Goal: Navigation & Orientation: Find specific page/section

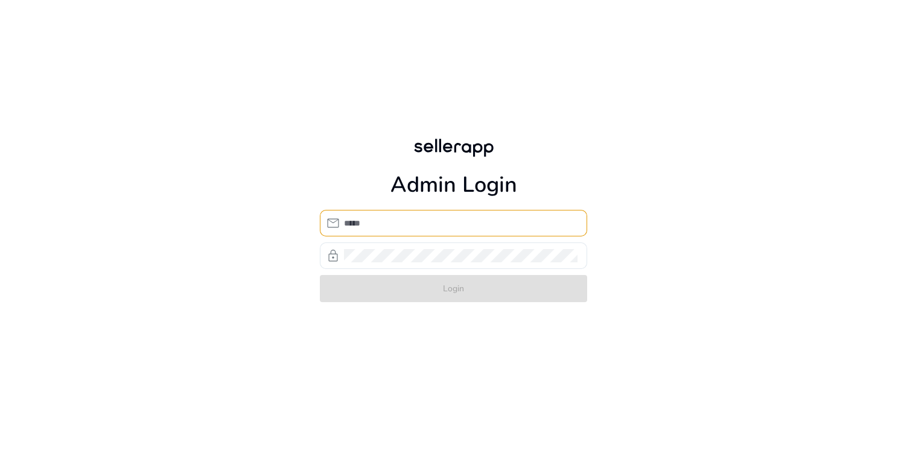
click at [360, 230] on div at bounding box center [460, 223] width 233 height 27
click at [409, 223] on input "email" at bounding box center [460, 223] width 233 height 13
click at [385, 221] on input "email" at bounding box center [460, 223] width 233 height 13
click at [378, 221] on input "email" at bounding box center [460, 223] width 233 height 13
type input "**********"
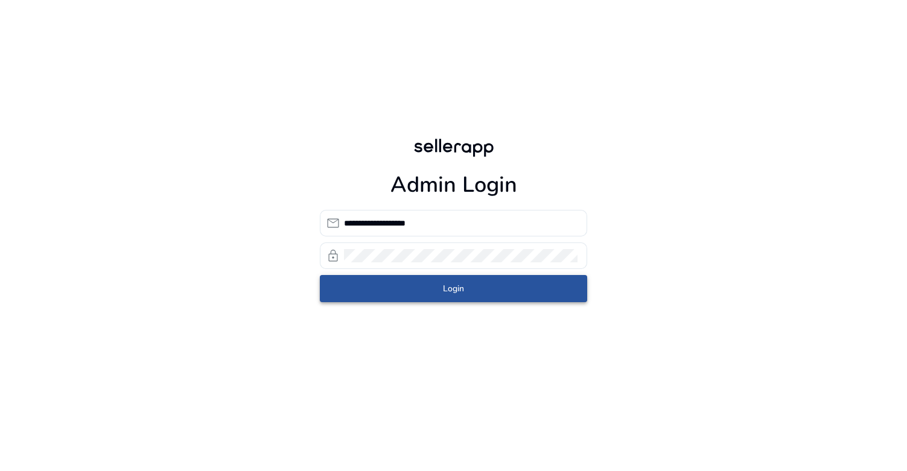
click at [532, 276] on span "submit" at bounding box center [453, 289] width 267 height 29
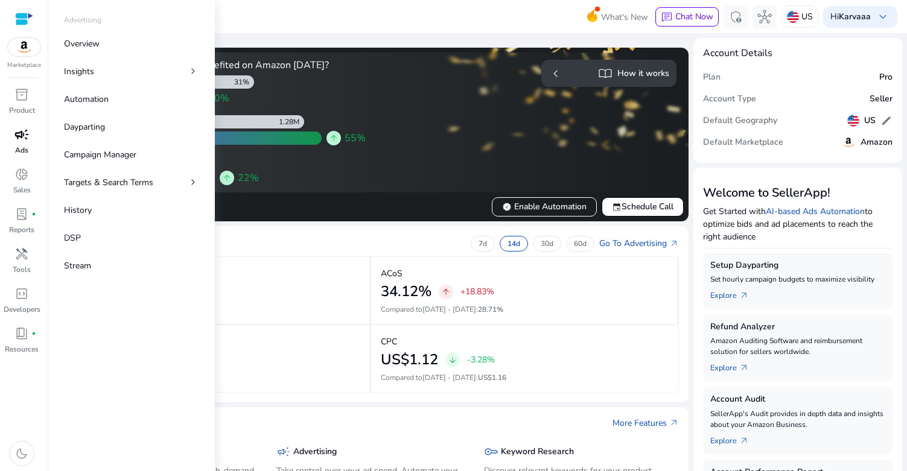
click at [14, 137] on span "campaign" at bounding box center [21, 134] width 14 height 14
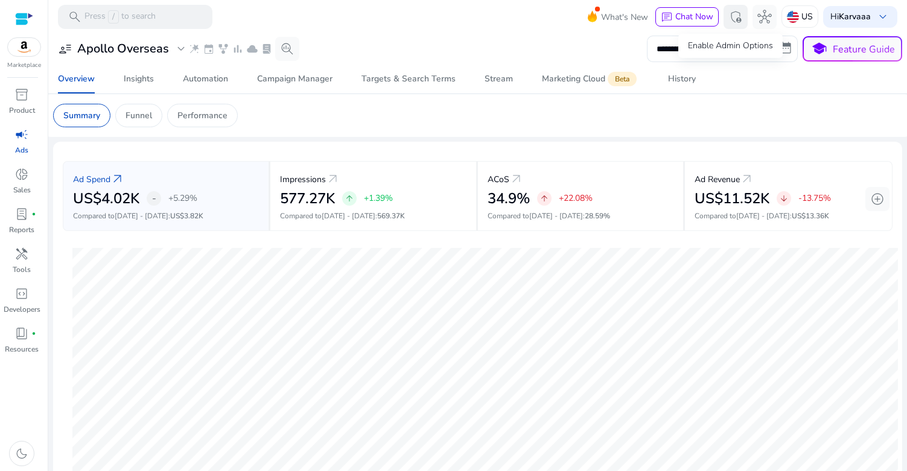
click at [729, 15] on span "admin_panel_settings" at bounding box center [735, 17] width 14 height 14
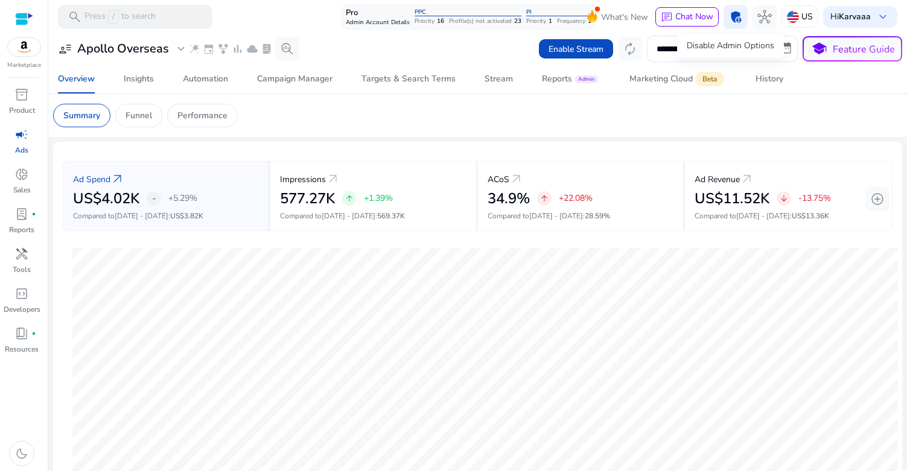
click at [729, 14] on span "admin_panel_settings" at bounding box center [735, 17] width 14 height 14
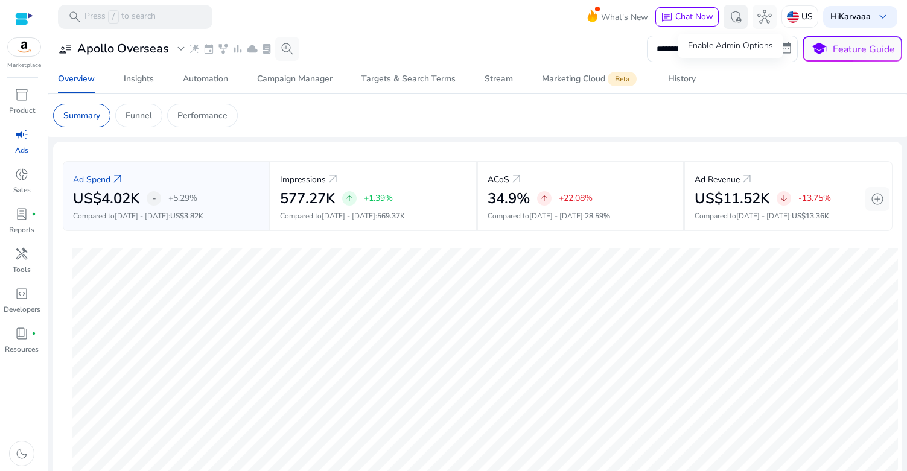
click at [729, 14] on span "admin_panel_settings" at bounding box center [735, 17] width 14 height 14
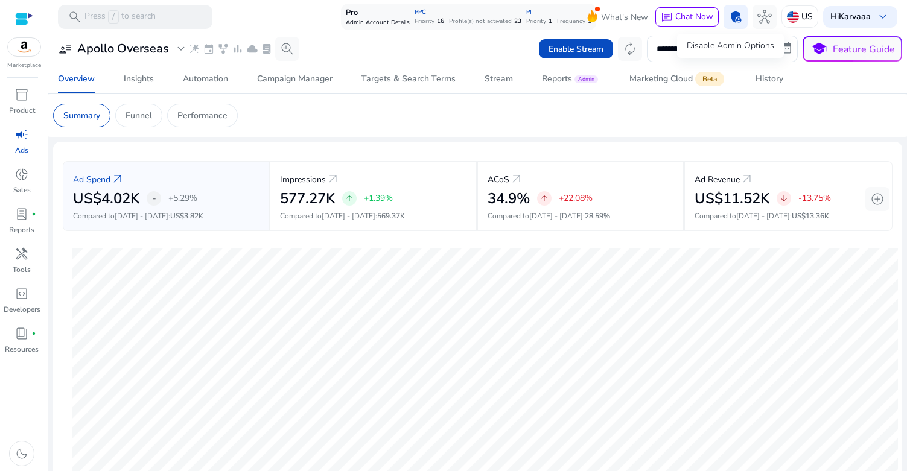
click at [729, 15] on span "admin_panel_settings" at bounding box center [735, 17] width 14 height 14
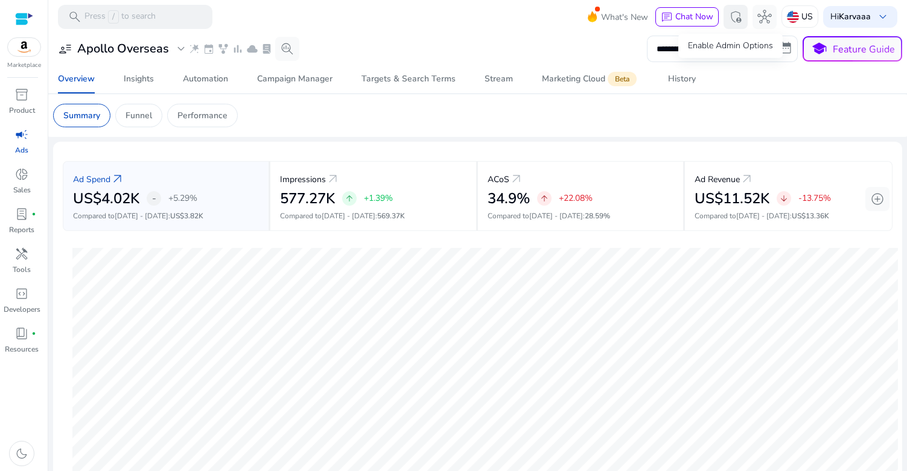
click at [729, 16] on span "admin_panel_settings" at bounding box center [735, 17] width 14 height 14
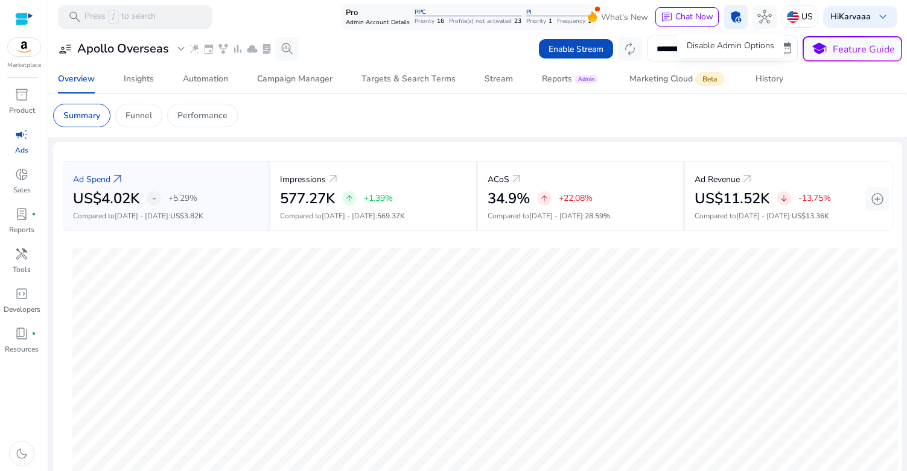
click at [729, 16] on span "admin_panel_settings" at bounding box center [735, 17] width 14 height 14
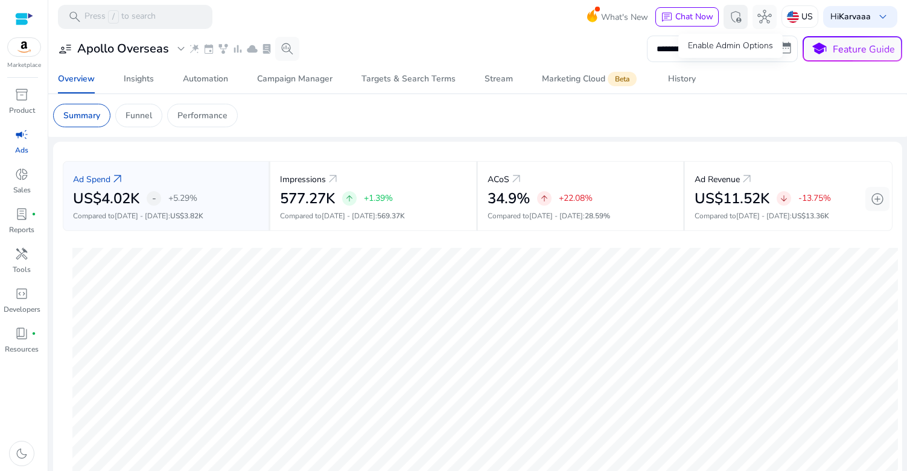
click at [729, 16] on span "admin_panel_settings" at bounding box center [735, 17] width 14 height 14
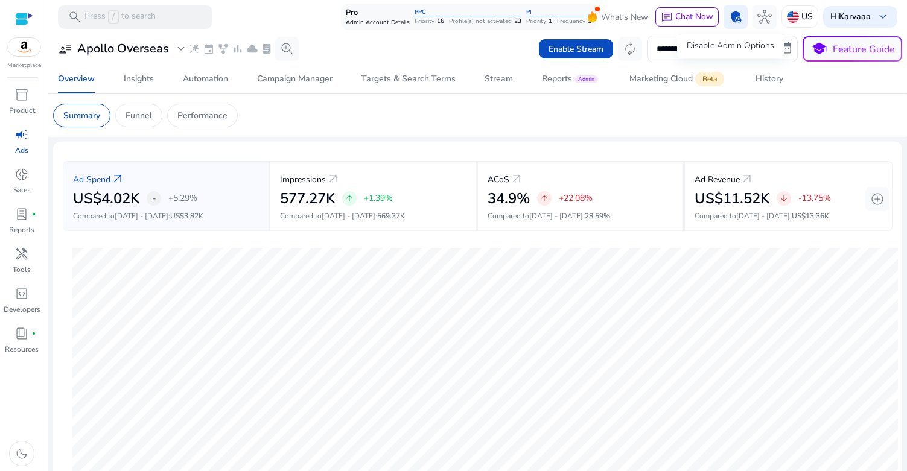
click at [729, 16] on span "admin_panel_settings" at bounding box center [735, 17] width 14 height 14
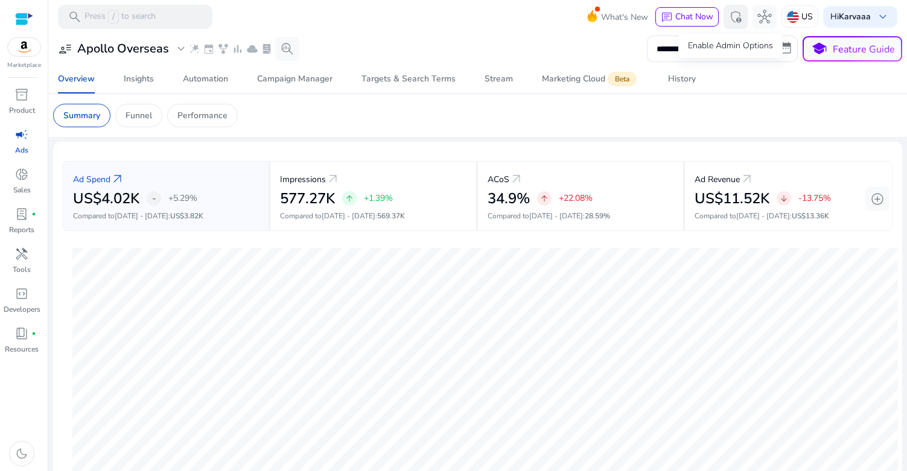
click at [729, 16] on span "admin_panel_settings" at bounding box center [735, 17] width 14 height 14
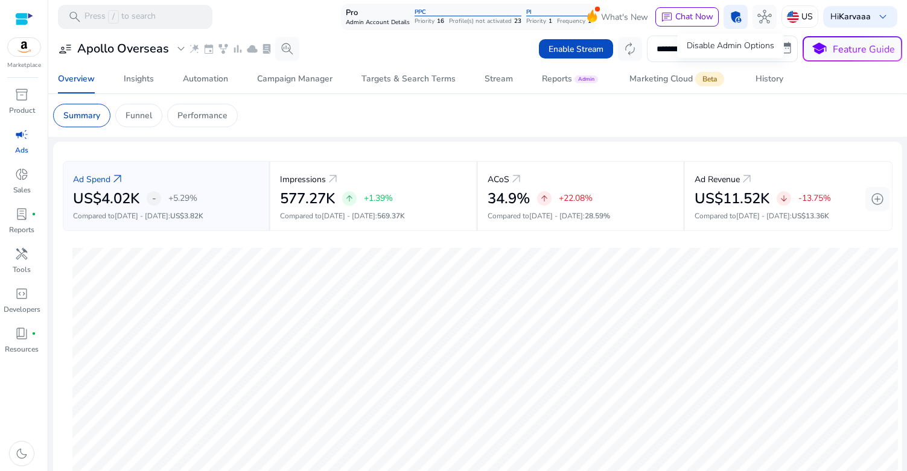
click at [729, 16] on span "admin_panel_settings" at bounding box center [735, 17] width 14 height 14
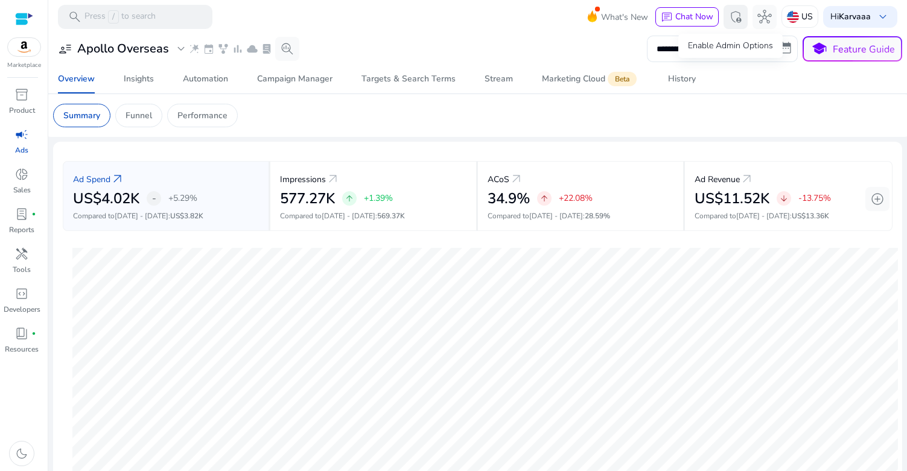
click at [729, 16] on span "admin_panel_settings" at bounding box center [735, 17] width 14 height 14
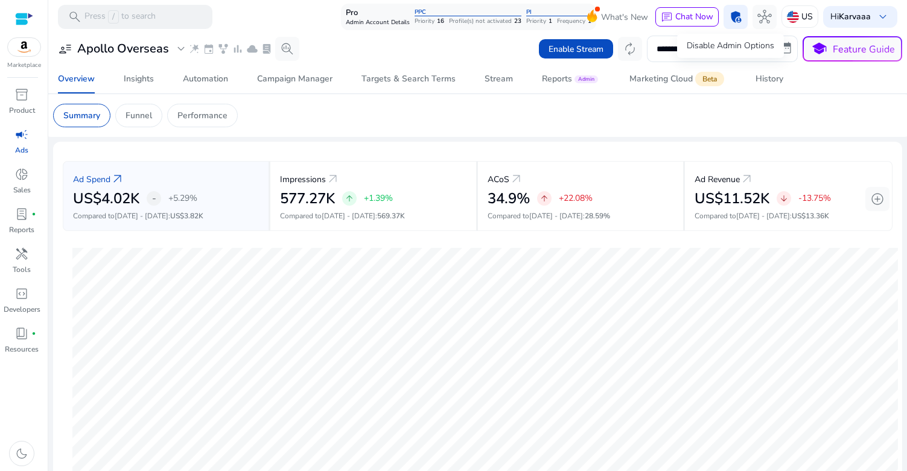
click at [729, 16] on span "admin_panel_settings" at bounding box center [735, 17] width 14 height 14
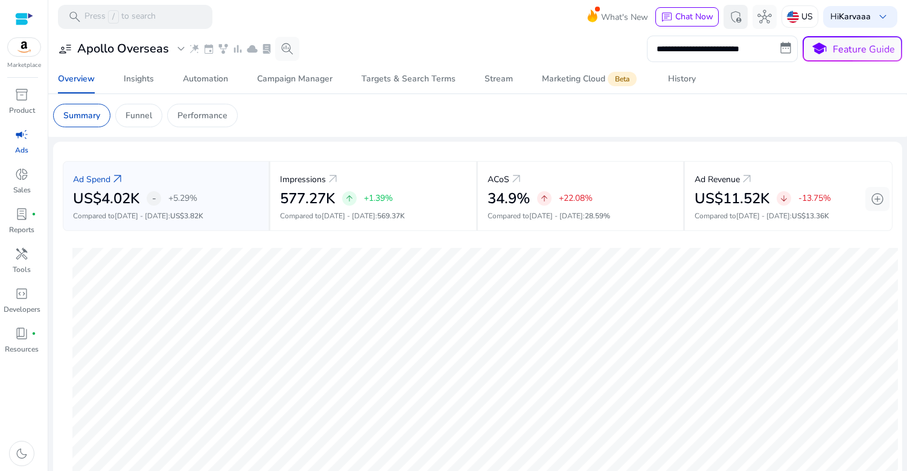
click at [28, 409] on div "inventory_2 Product campaign Ads donut_small Sales lab_profile fiber_manual_rec…" at bounding box center [24, 278] width 48 height 386
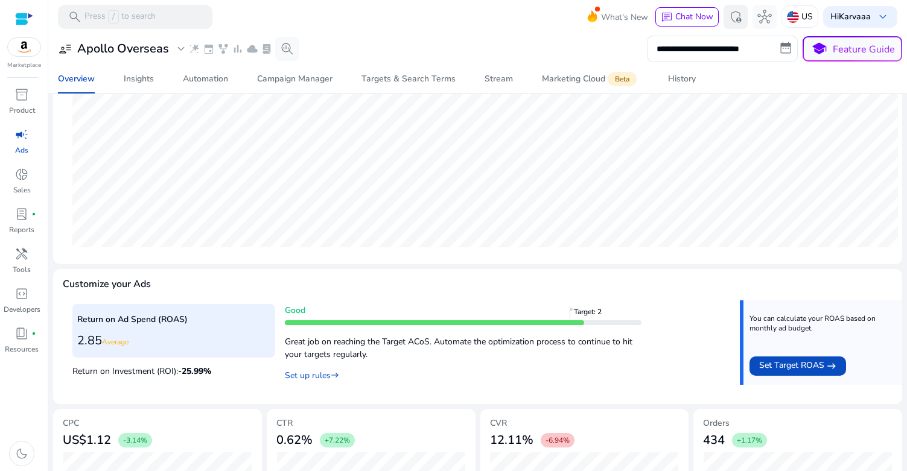
scroll to position [374, 0]
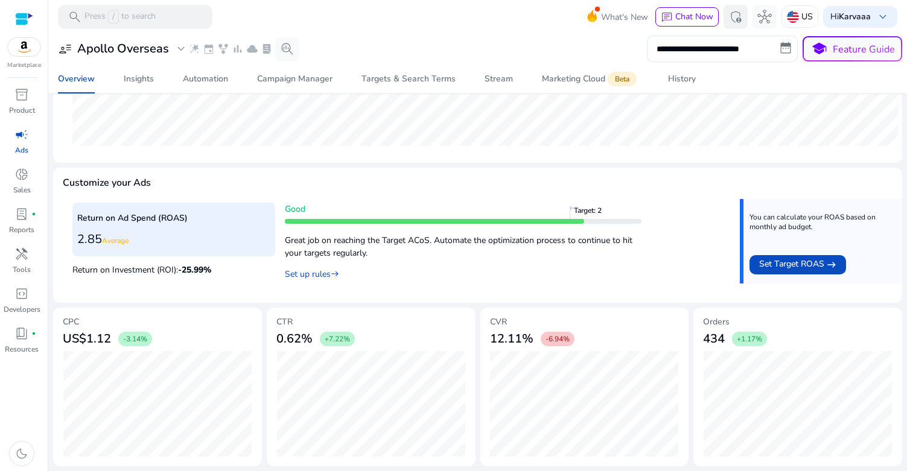
click at [25, 45] on img at bounding box center [24, 47] width 33 height 18
click at [23, 17] on div at bounding box center [24, 19] width 18 height 14
